Goal: Browse casually: Explore the website without a specific task or goal

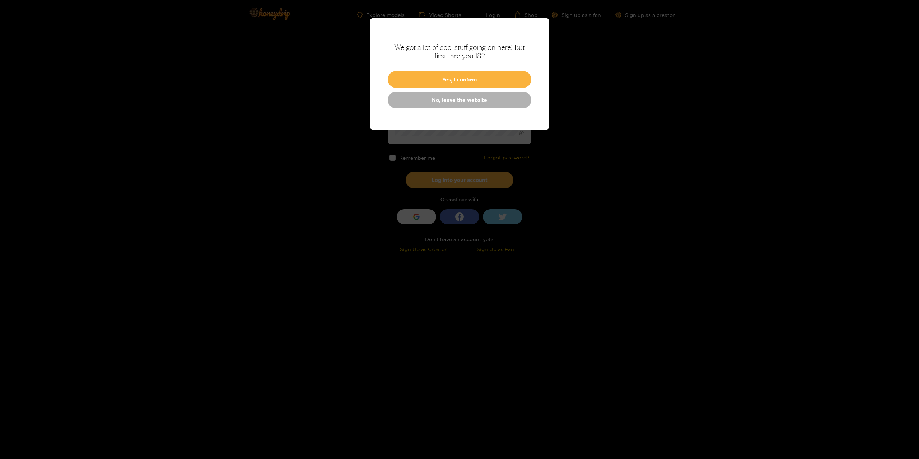
type input "*********"
click at [448, 69] on div "We got a lot of cool stuff going on here! But first.. are you 18? Yes, I confir…" at bounding box center [460, 74] width 180 height 112
click at [454, 82] on button "Yes, I confirm" at bounding box center [460, 79] width 144 height 17
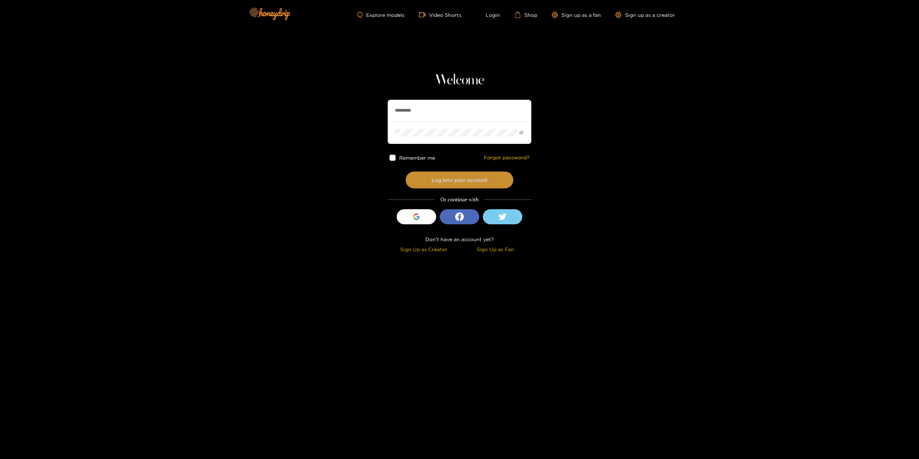
click at [442, 177] on button "Log into your account" at bounding box center [460, 180] width 108 height 17
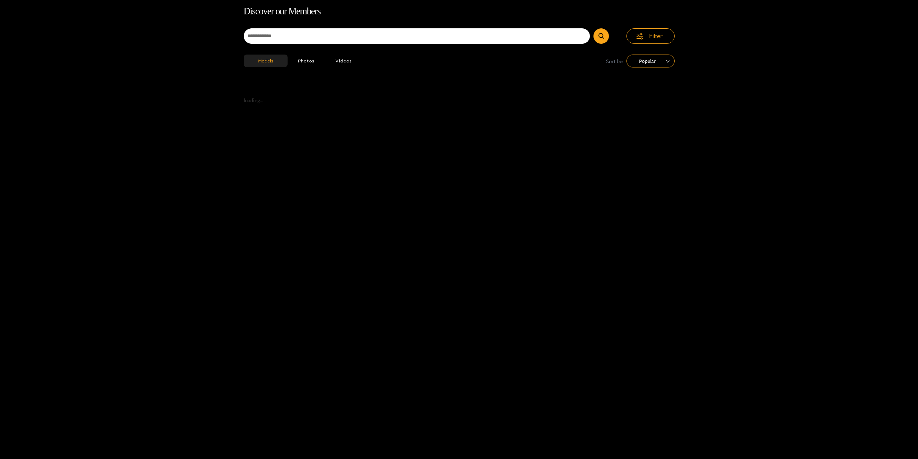
scroll to position [46, 0]
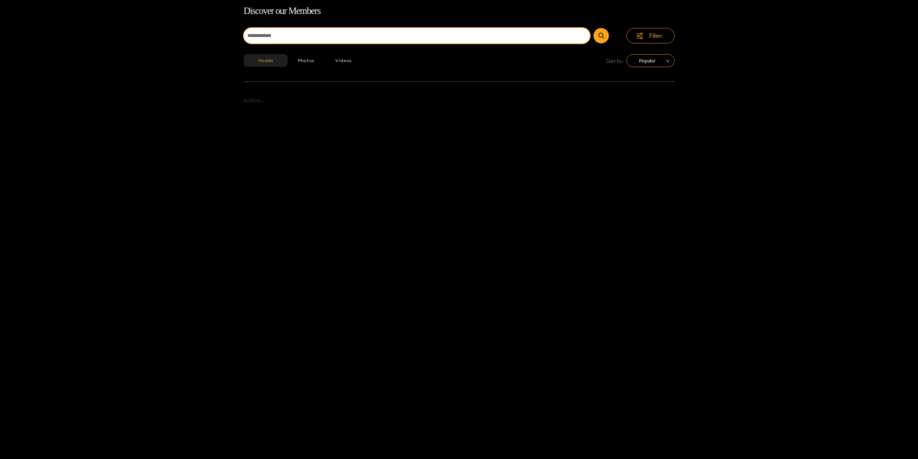
click at [391, 33] on input at bounding box center [417, 35] width 346 height 15
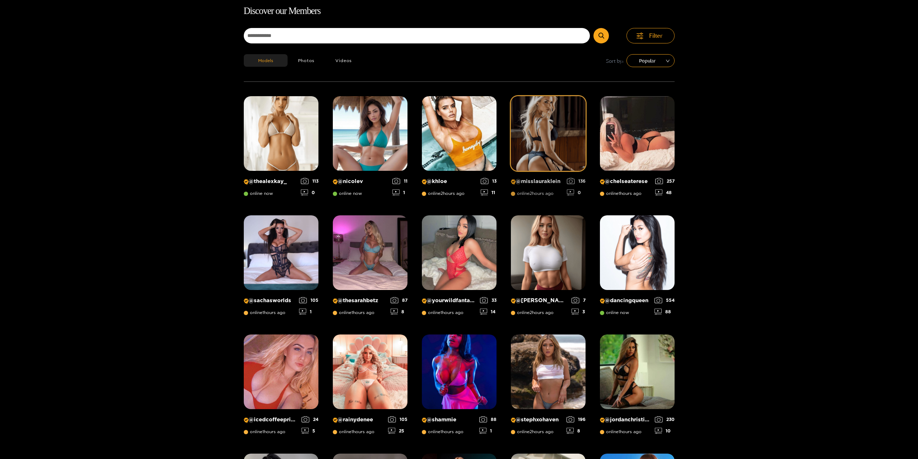
click at [567, 150] on img at bounding box center [548, 133] width 75 height 75
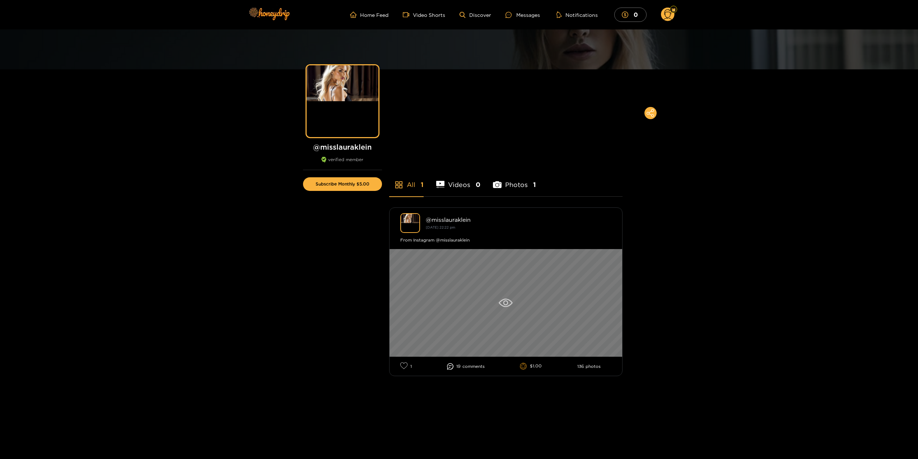
click at [508, 301] on icon at bounding box center [506, 303] width 14 height 9
